Goal: Information Seeking & Learning: Learn about a topic

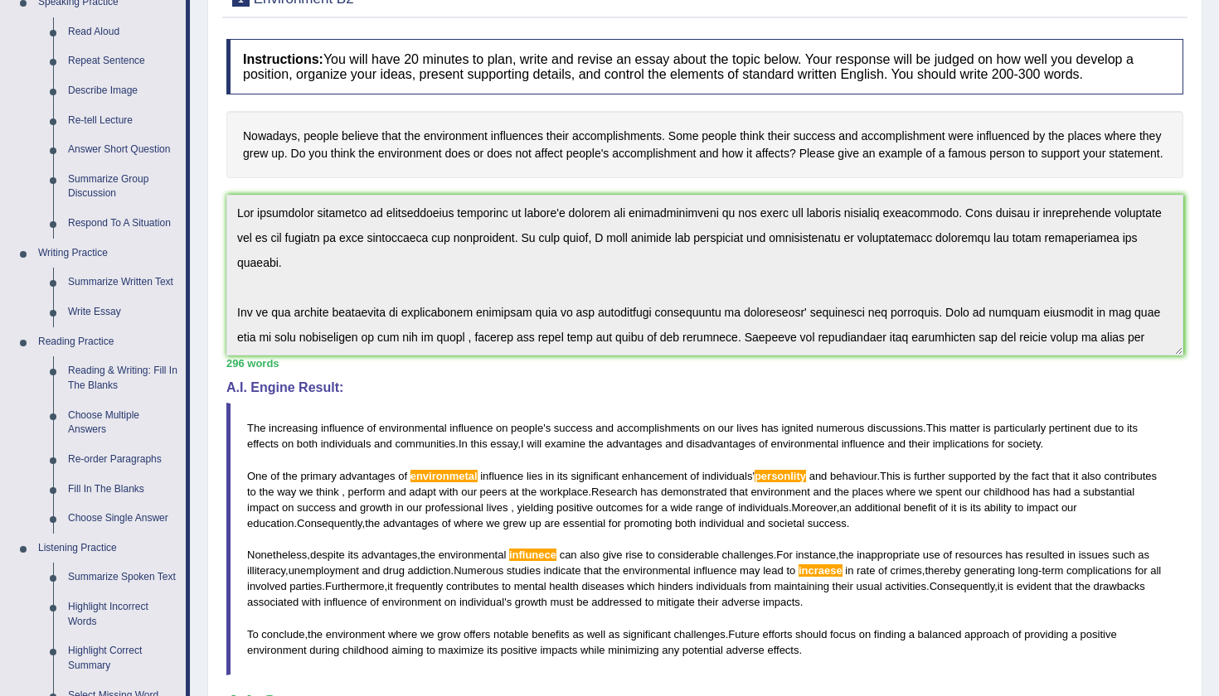
scroll to position [213, 0]
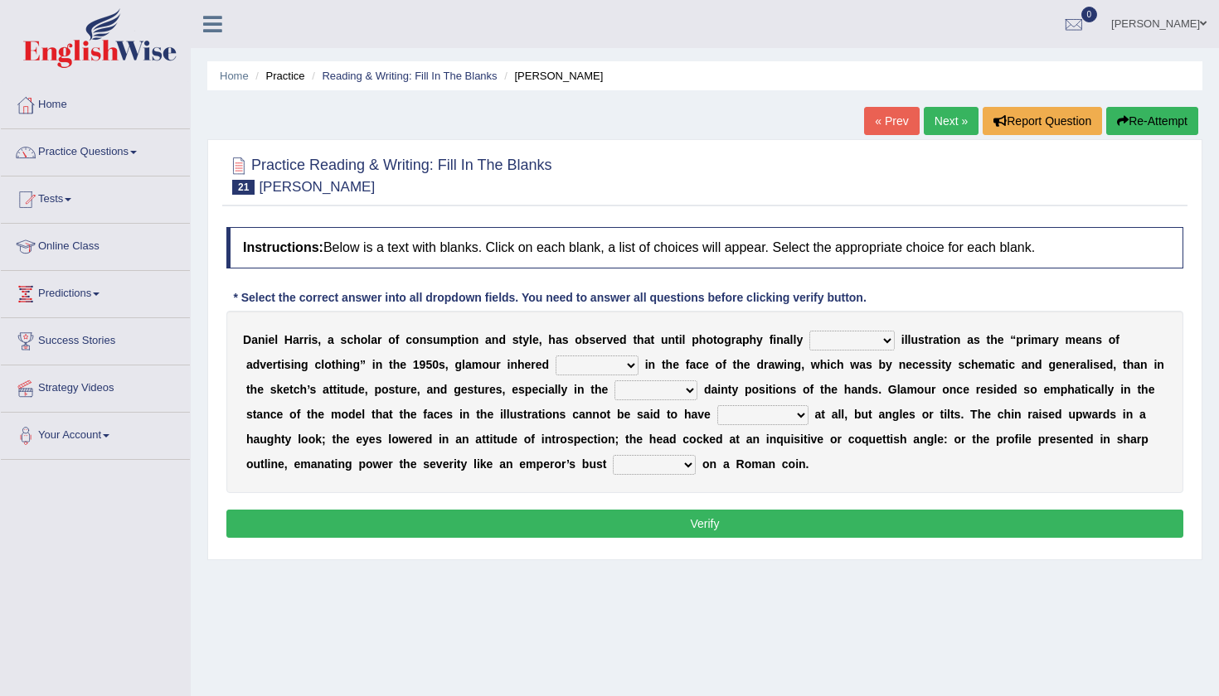
select select "removed"
select select "many"
select select "strangely"
select select "expressions"
select select "embossed"
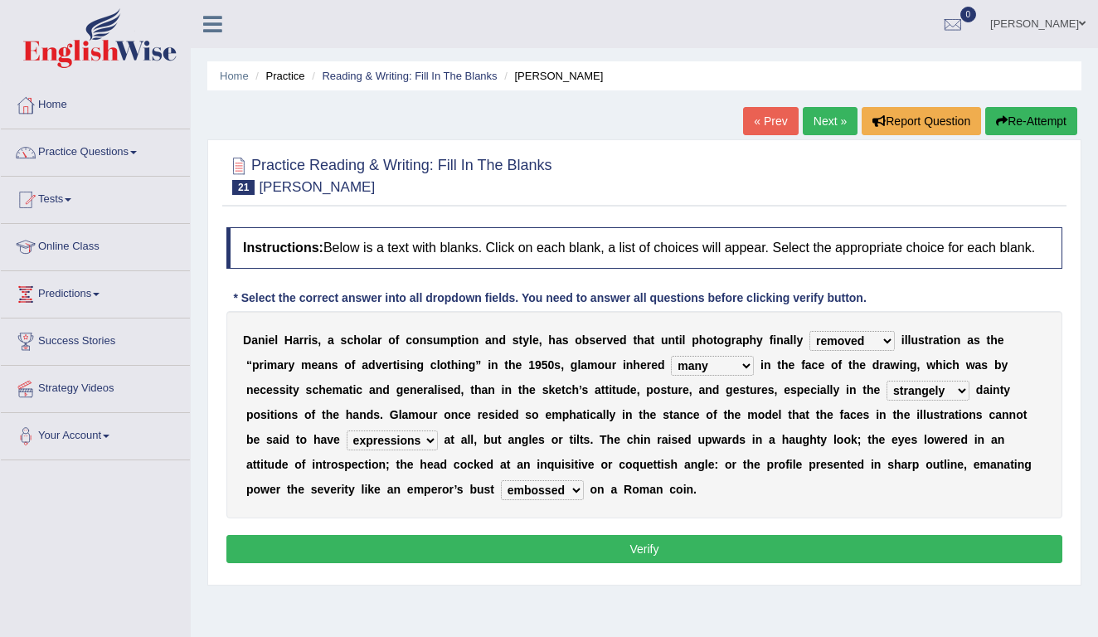
select select "supplanted"
drag, startPoint x: 926, startPoint y: 7, endPoint x: 1049, endPoint y: 55, distance: 131.5
click at [1049, 55] on div "Home Practice Reading & Writing: Fill In The Blanks Daniel Harris « Prev Next »…" at bounding box center [644, 414] width 907 height 829
select select "less"
click at [962, 400] on select "full exact strangely effective" at bounding box center [927, 391] width 83 height 20
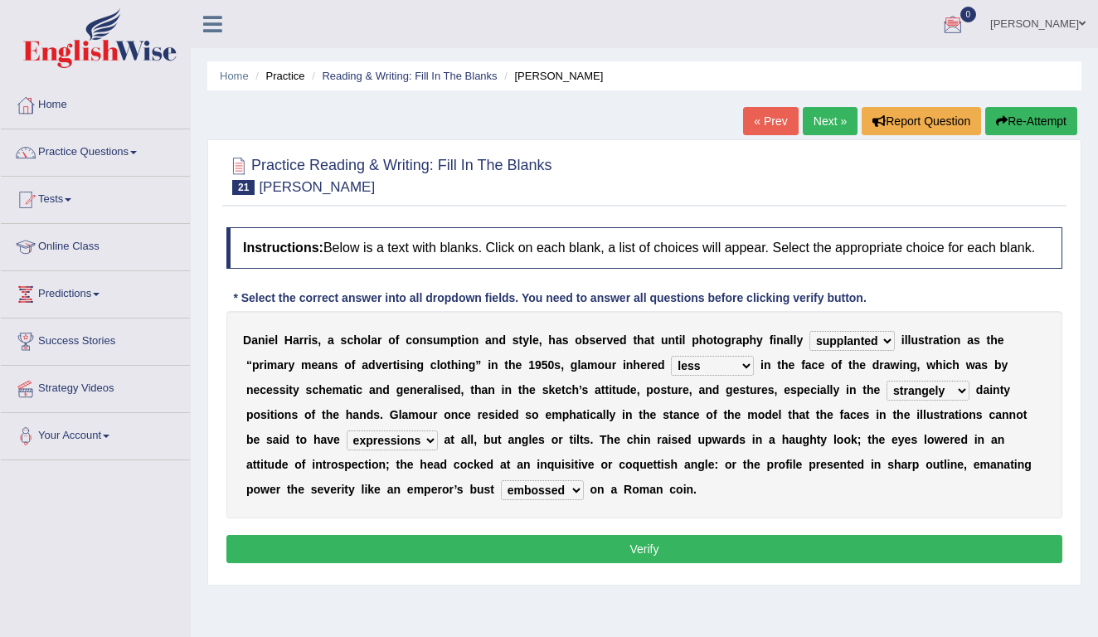
click at [645, 563] on button "Verify" at bounding box center [644, 549] width 836 height 28
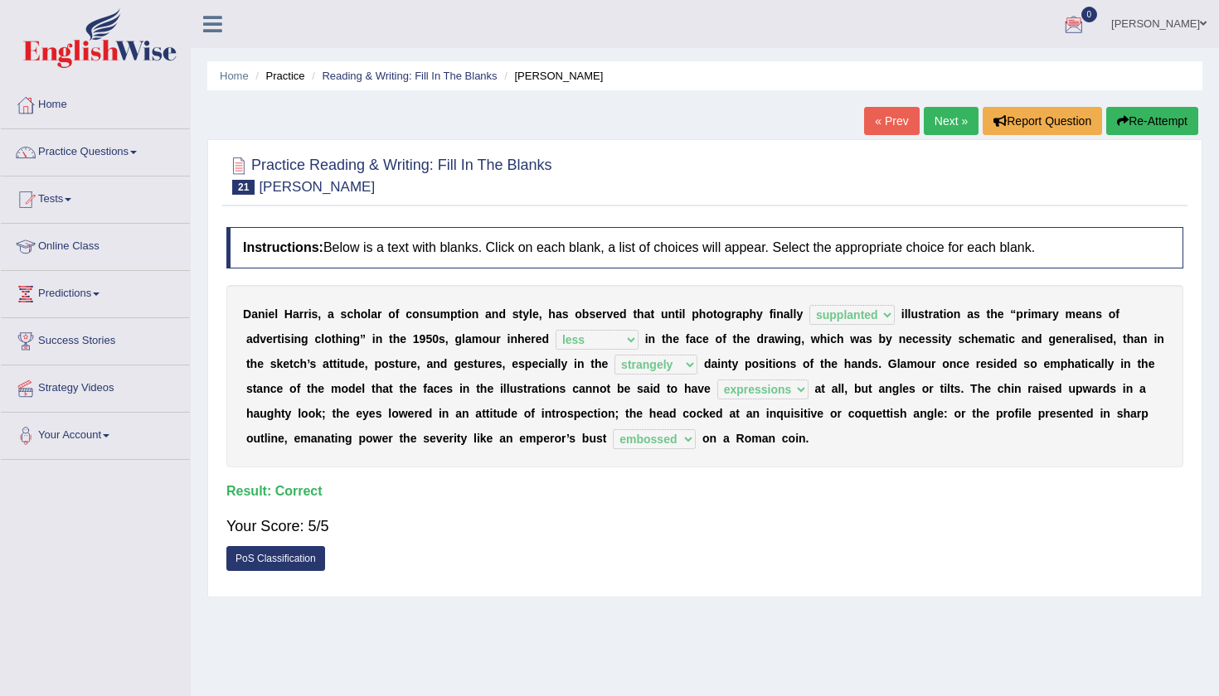
click at [938, 118] on link "Next »" at bounding box center [951, 121] width 55 height 28
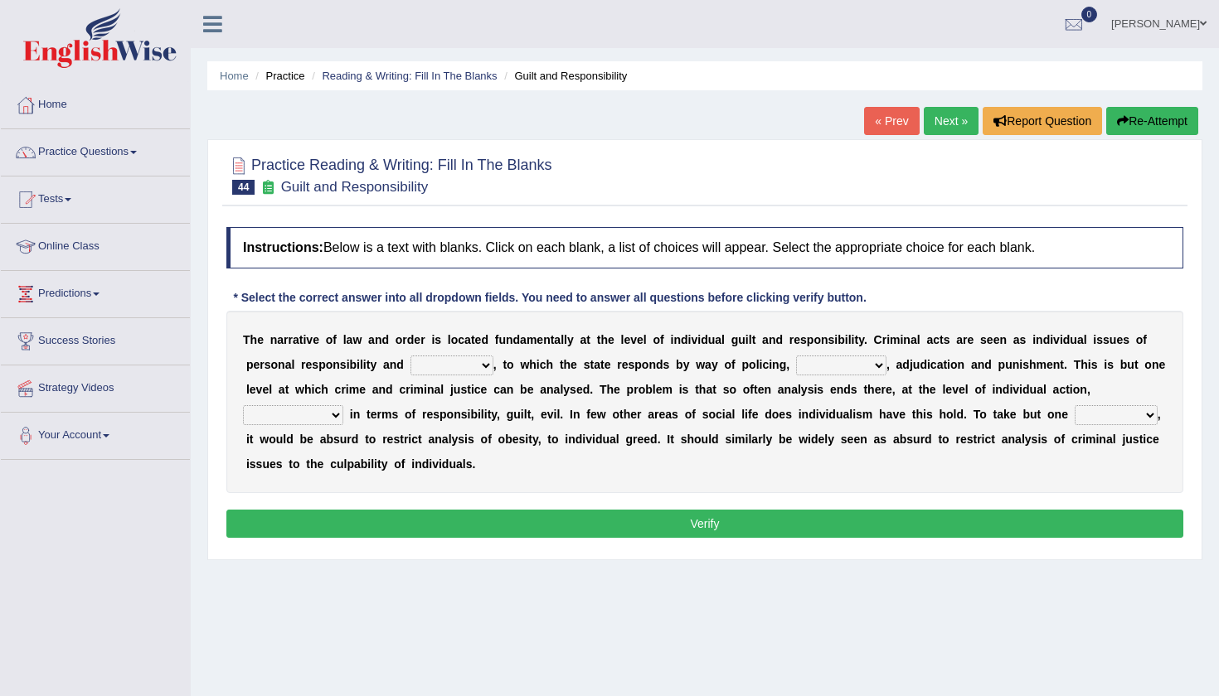
select select "capability"
select select "prosecution"
select select "characterised"
select select "instance"
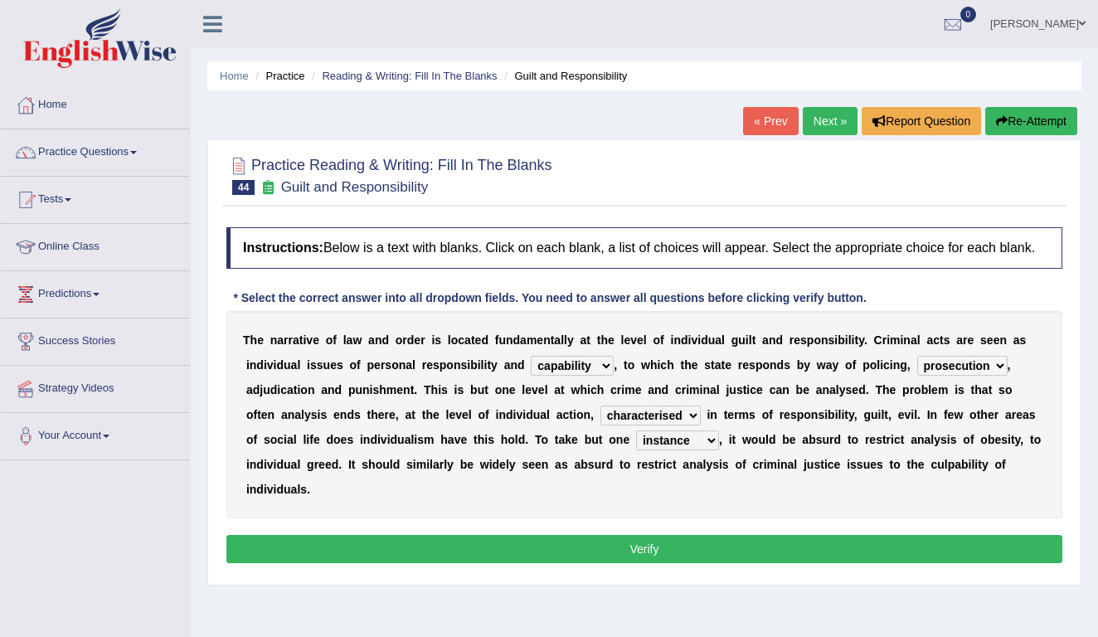
select select "culpability"
select select "exercised"
click at [693, 541] on div "Instructions: Below is a text with blanks. Click on each blank, a list of choic…" at bounding box center [644, 397] width 844 height 357
click at [654, 563] on button "Verify" at bounding box center [644, 549] width 836 height 28
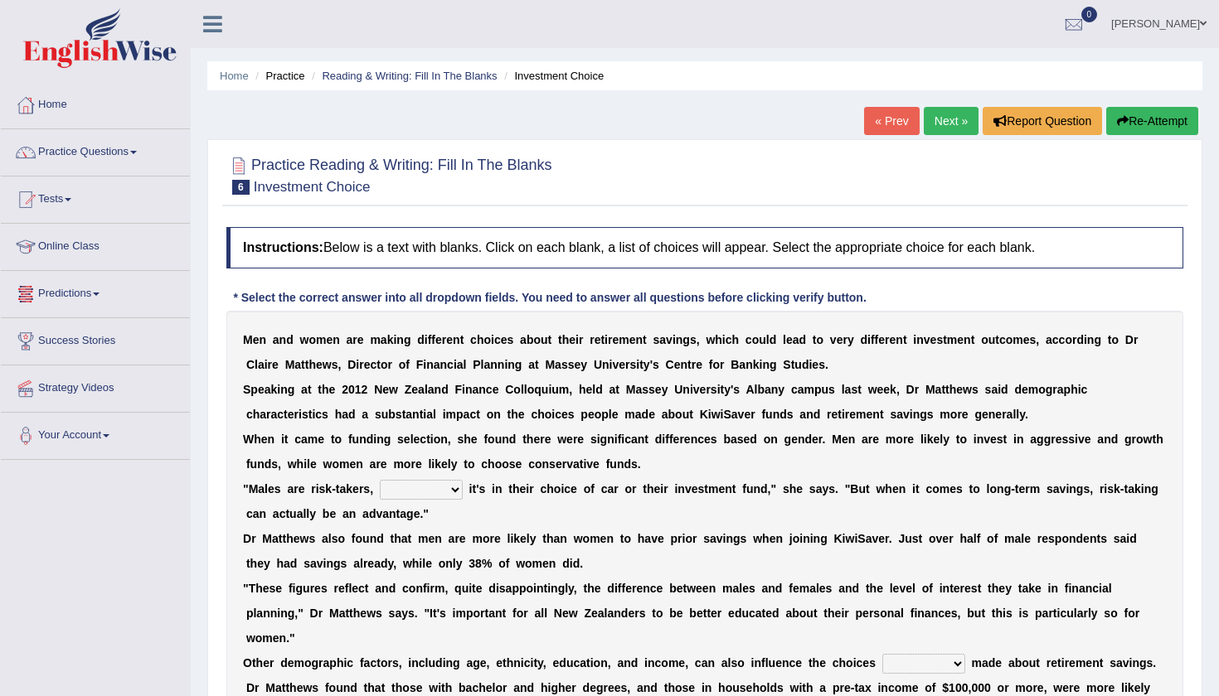
click at [116, 580] on div "Toggle navigation Home Practice Questions Speaking Practice Read Aloud Repeat S…" at bounding box center [609, 452] width 1219 height 904
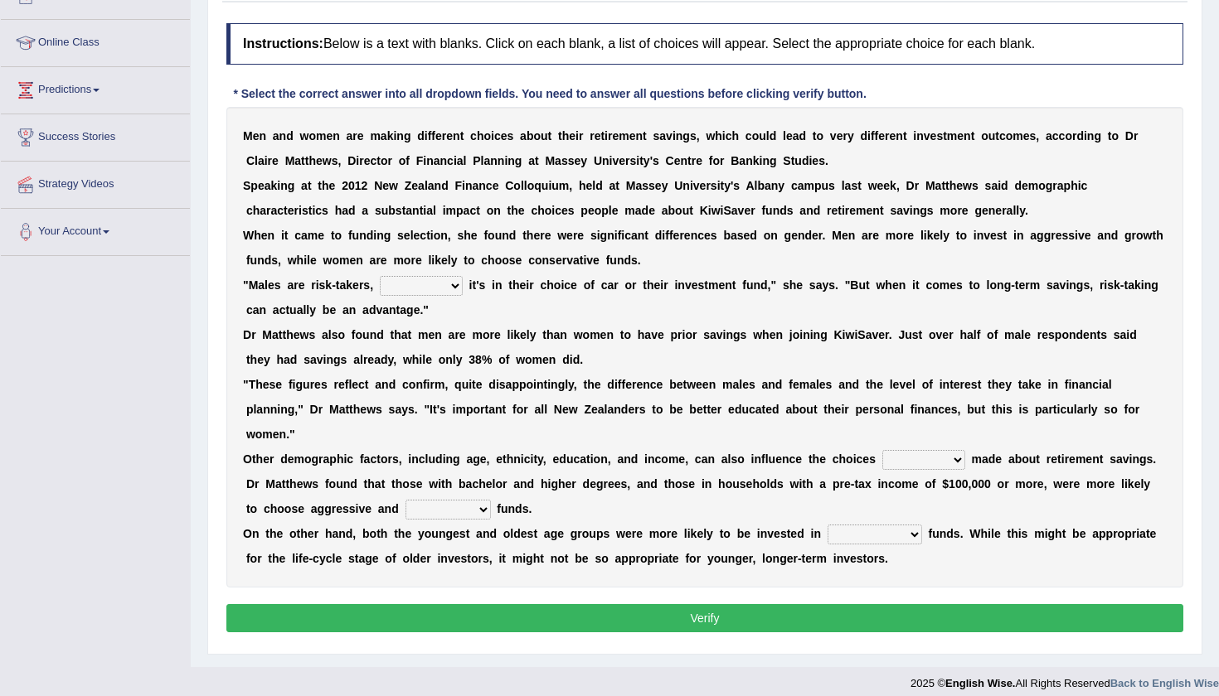
scroll to position [208, 0]
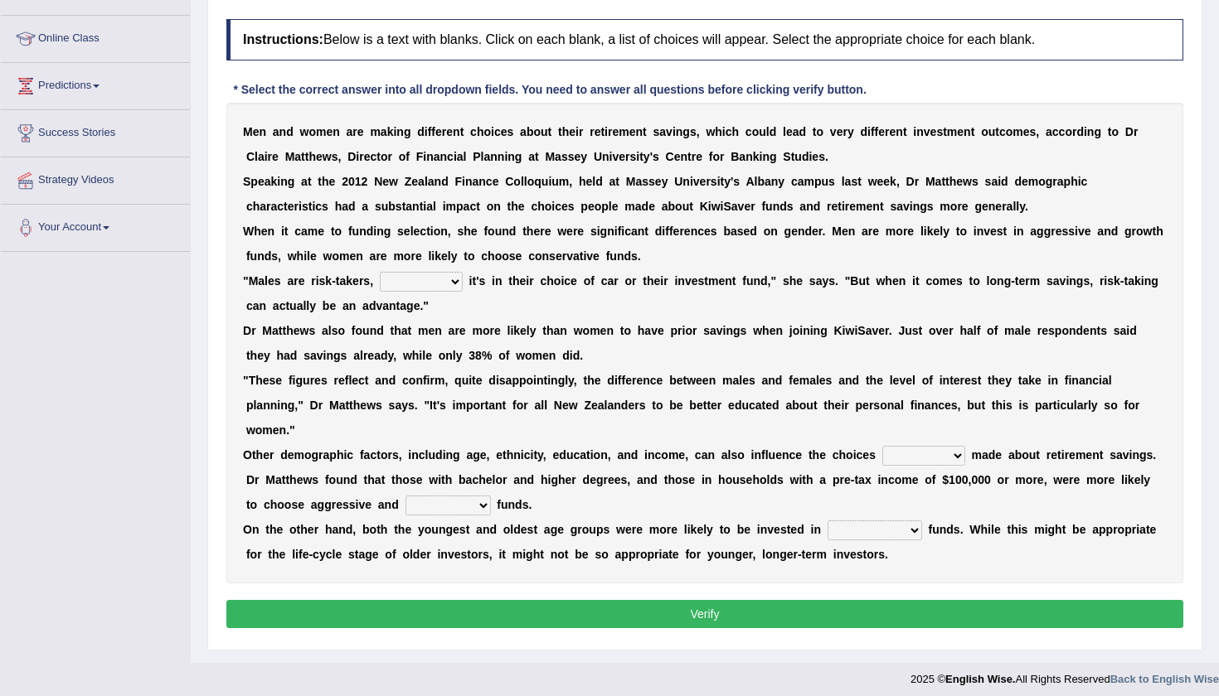
select select "whether"
select select "being"
select select "growth"
select select "conservative"
click at [927, 564] on div "M e n a n d w o m e n a r e m a k i n g d i f f e r e n t c h o i c e s a b o u…" at bounding box center [704, 343] width 957 height 481
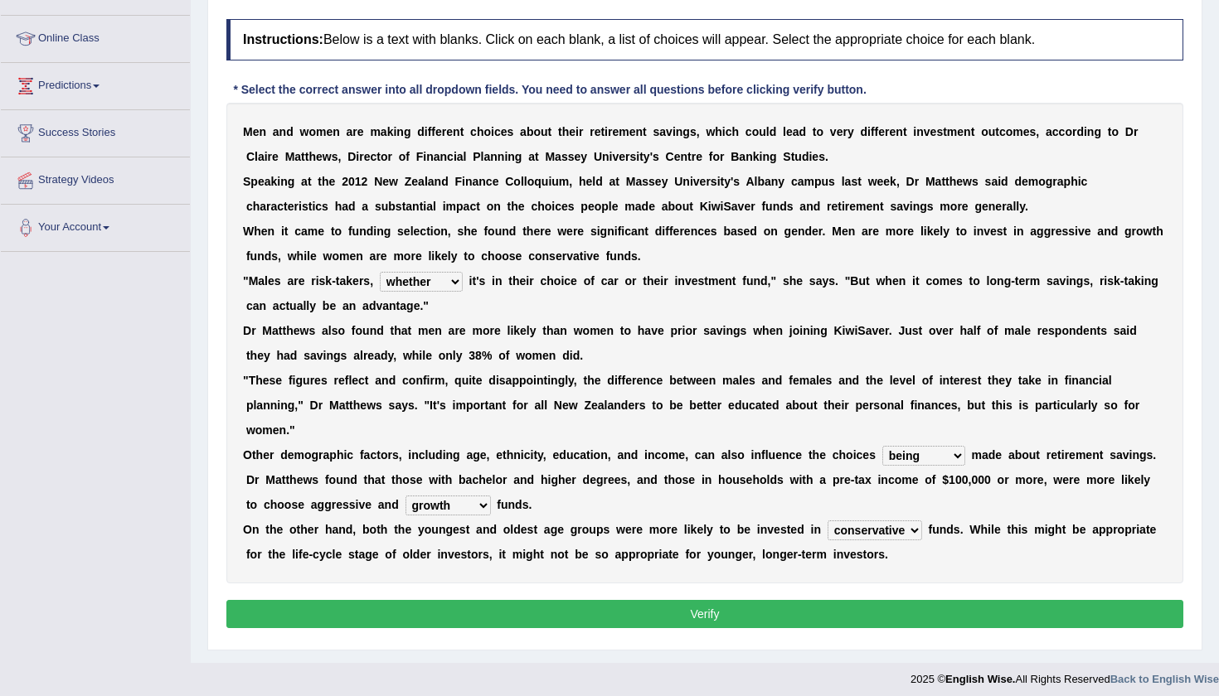
click at [691, 494] on div "M e n a n d w o m e n a r e m a k i n g d i f f e r e n t c h o i c e s a b o u…" at bounding box center [704, 343] width 957 height 481
select select "stimulating"
click at [710, 623] on button "Verify" at bounding box center [704, 614] width 957 height 28
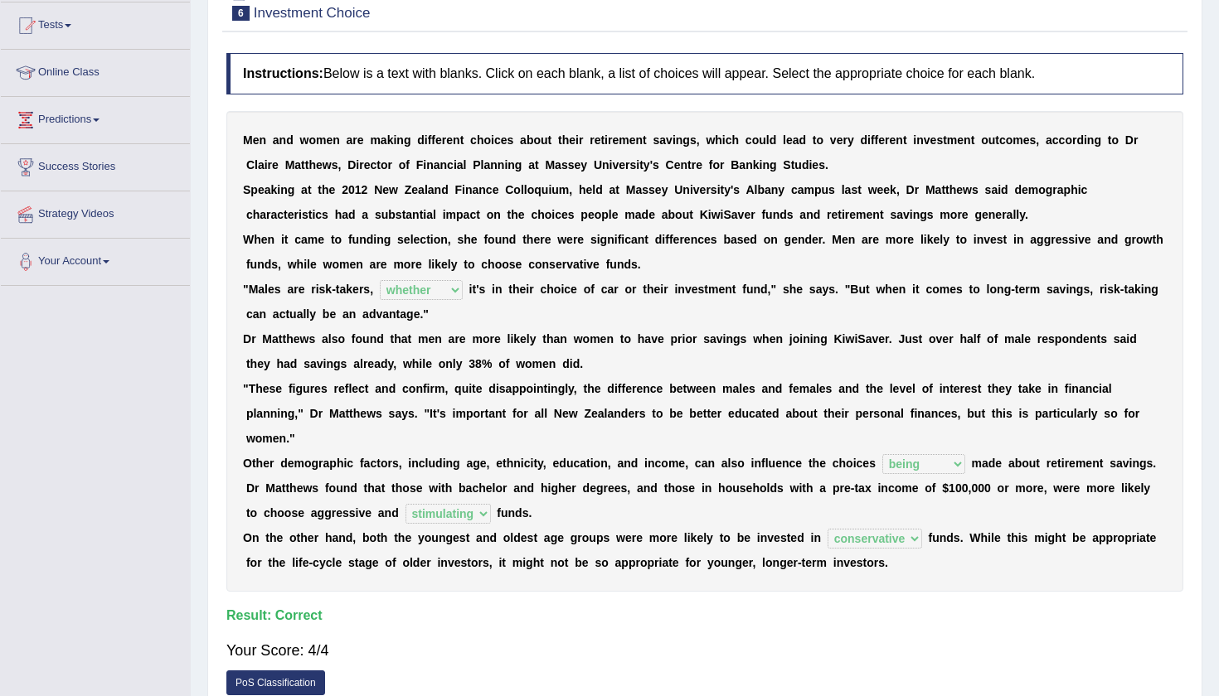
click at [710, 623] on div "Instructions: Below is a text with blanks. Click on each blank, a list of choic…" at bounding box center [704, 379] width 965 height 668
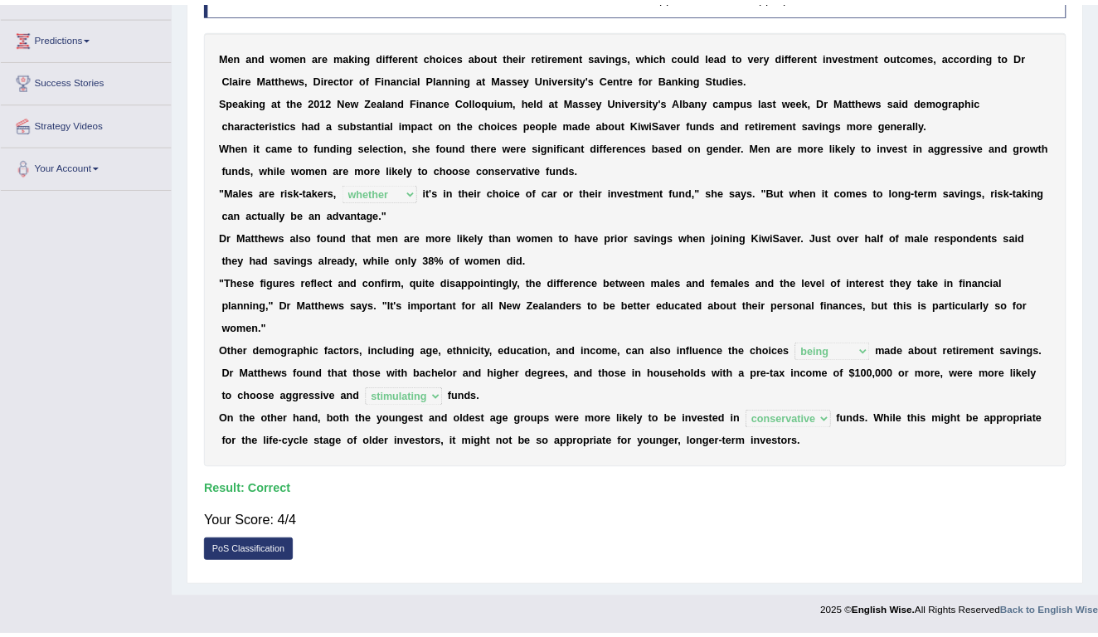
scroll to position [254, 0]
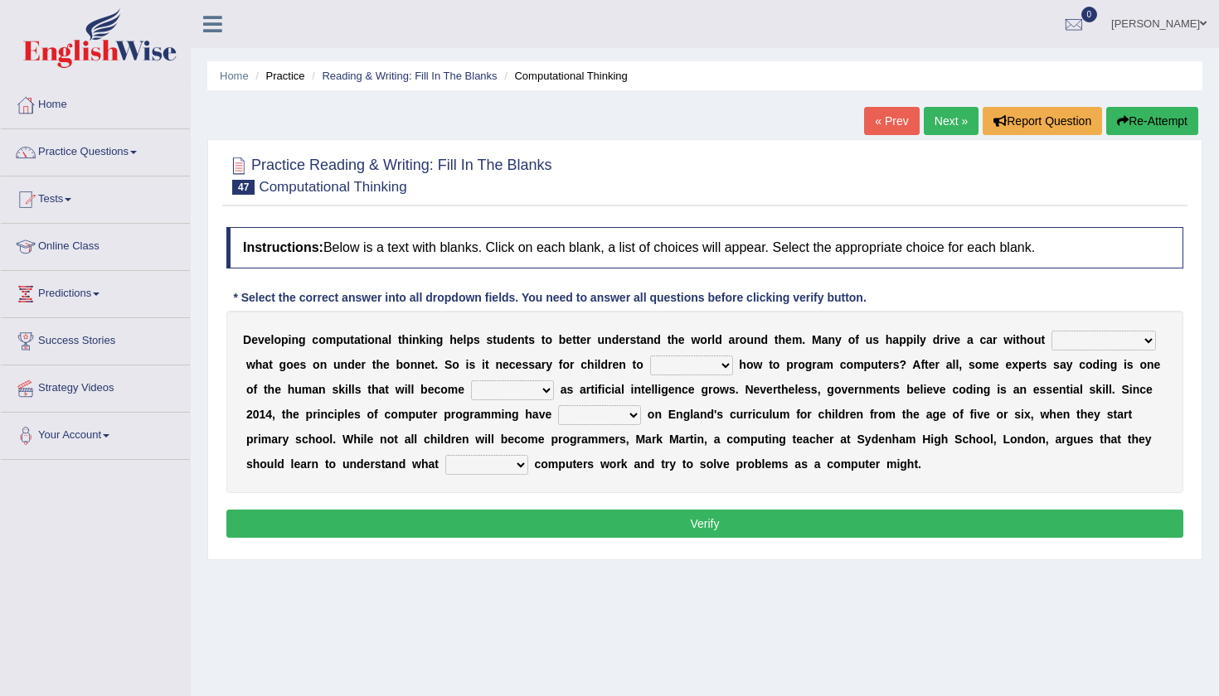
select select "understanding"
select select "learn"
select select "obsolete"
select select "featured"
select select "makes"
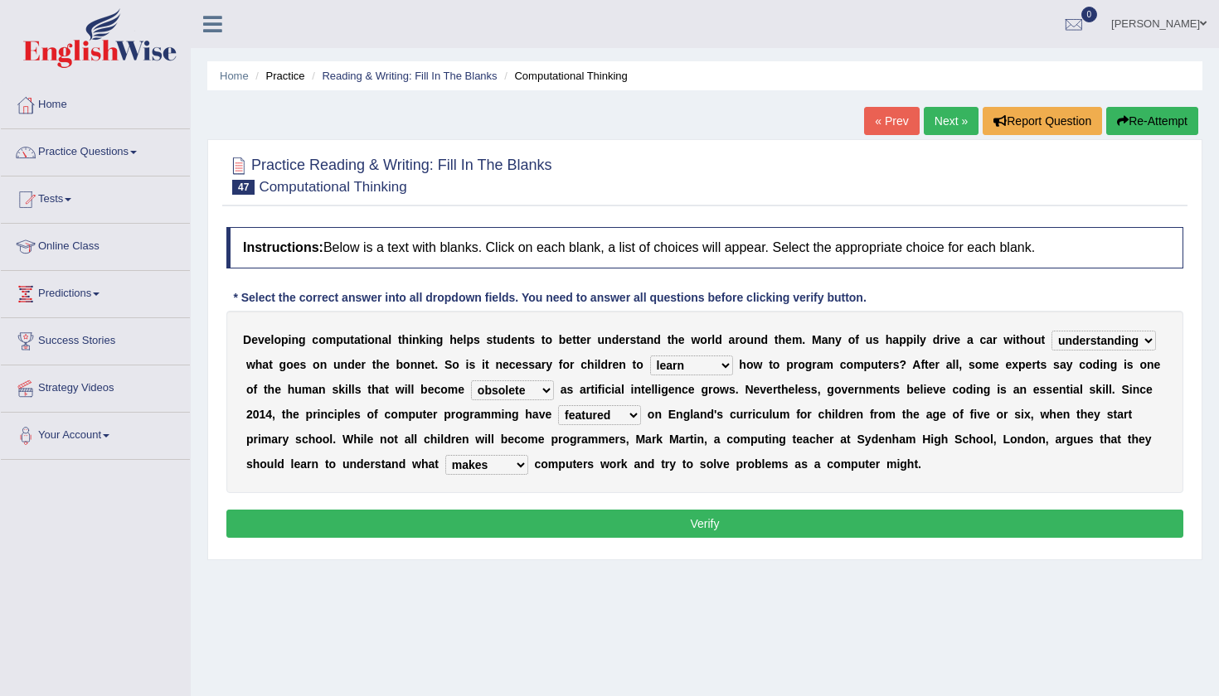
click at [631, 503] on div "Instructions: Below is a text with blanks. Click on each blank, a list of choic…" at bounding box center [704, 385] width 965 height 332
click at [682, 519] on button "Verify" at bounding box center [704, 524] width 957 height 28
